Goal: Book appointment/travel/reservation

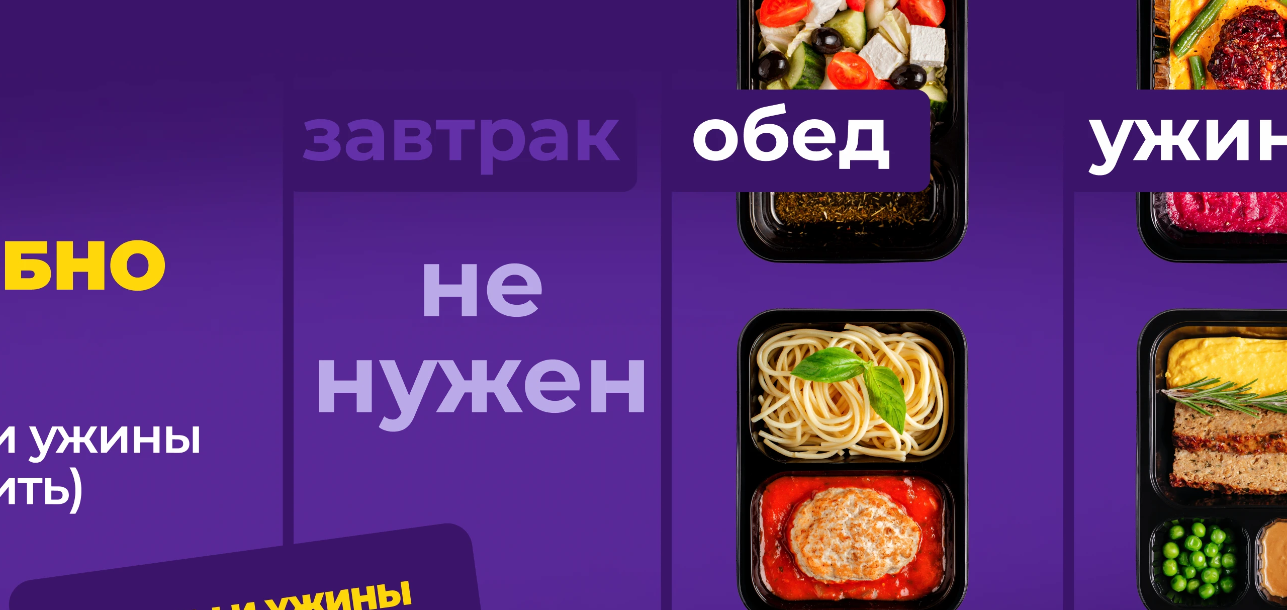
scroll to position [853, 0]
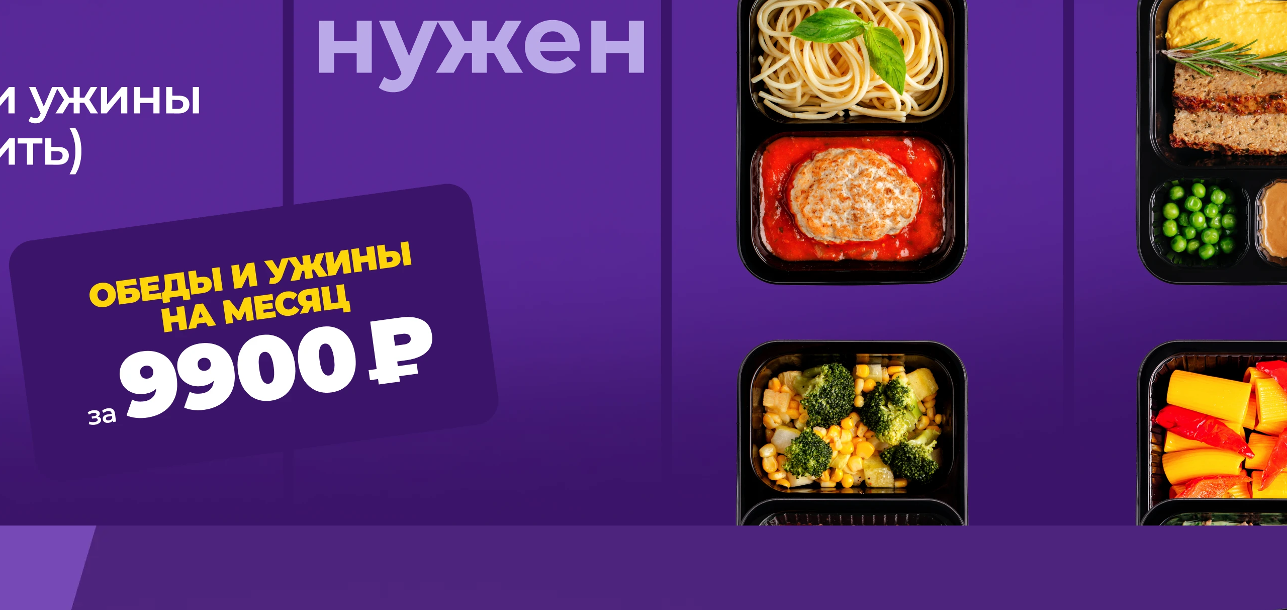
scroll to position [1125, 0]
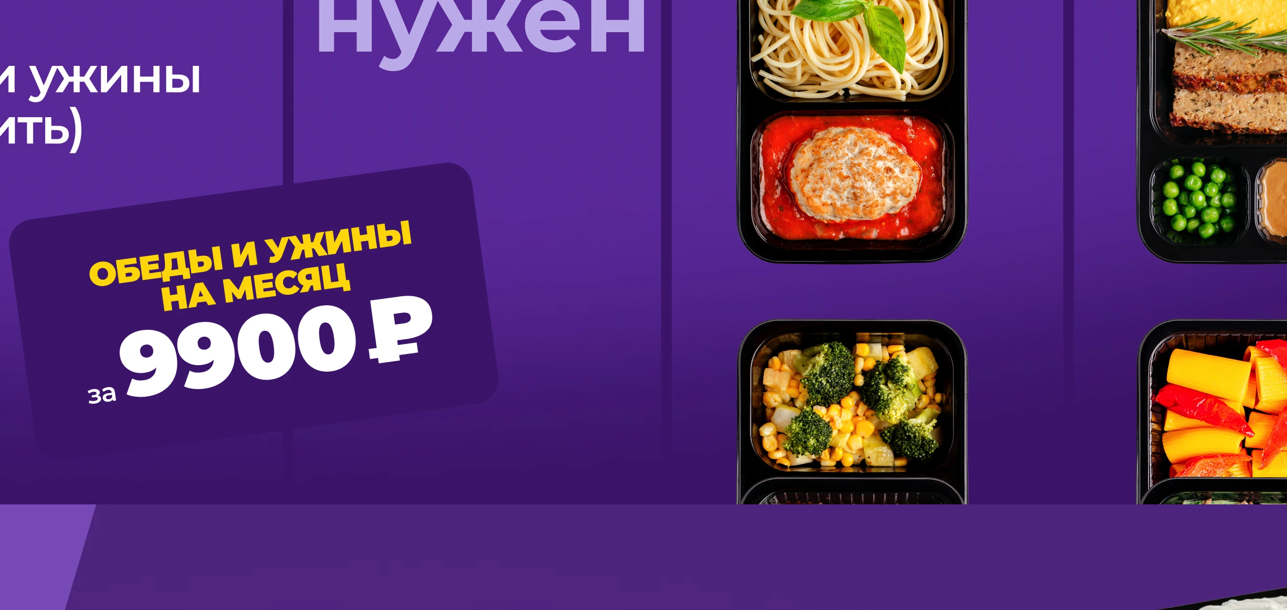
scroll to position [1061, 0]
